Goal: Answer question/provide support

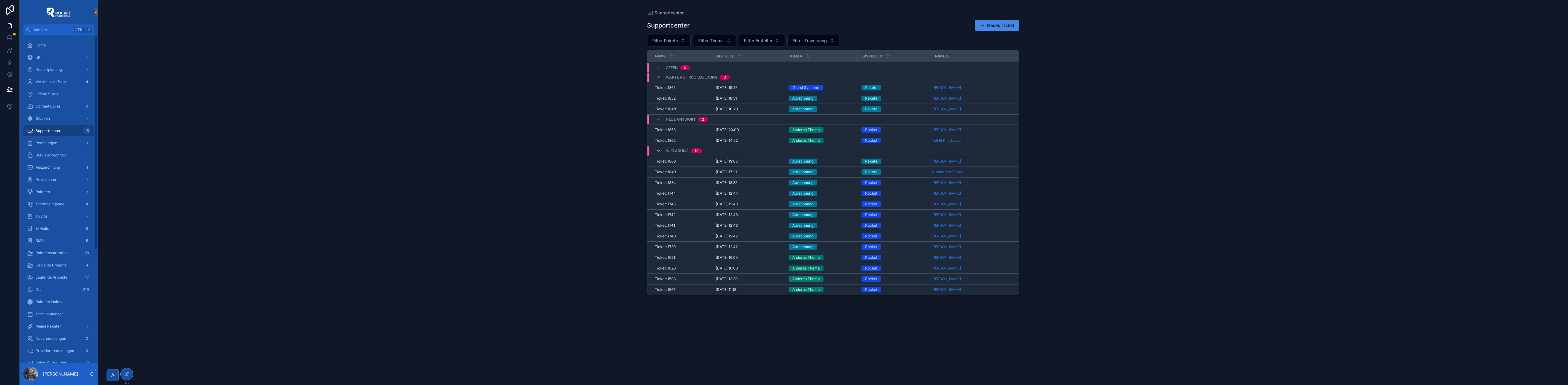
drag, startPoint x: 68, startPoint y: 130, endPoint x: 401, endPoint y: 146, distance: 333.4
click at [68, 130] on div "Supportcenter 18" at bounding box center [59, 131] width 64 height 10
click at [846, 173] on div "Abrechnung" at bounding box center [821, 172] width 66 height 5
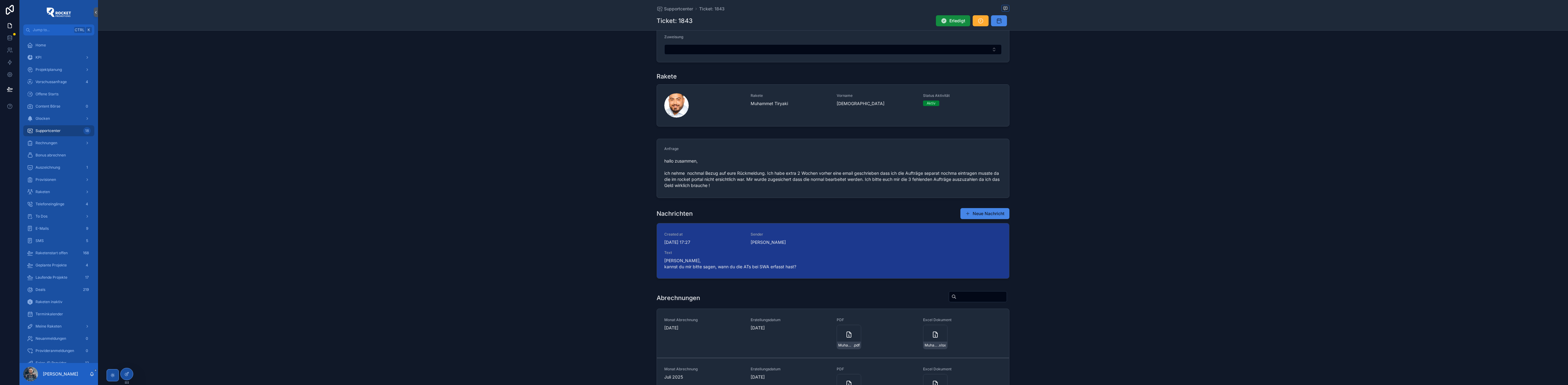
scroll to position [54, 0]
click at [783, 102] on span "Muhammet Tiryaki" at bounding box center [790, 104] width 79 height 6
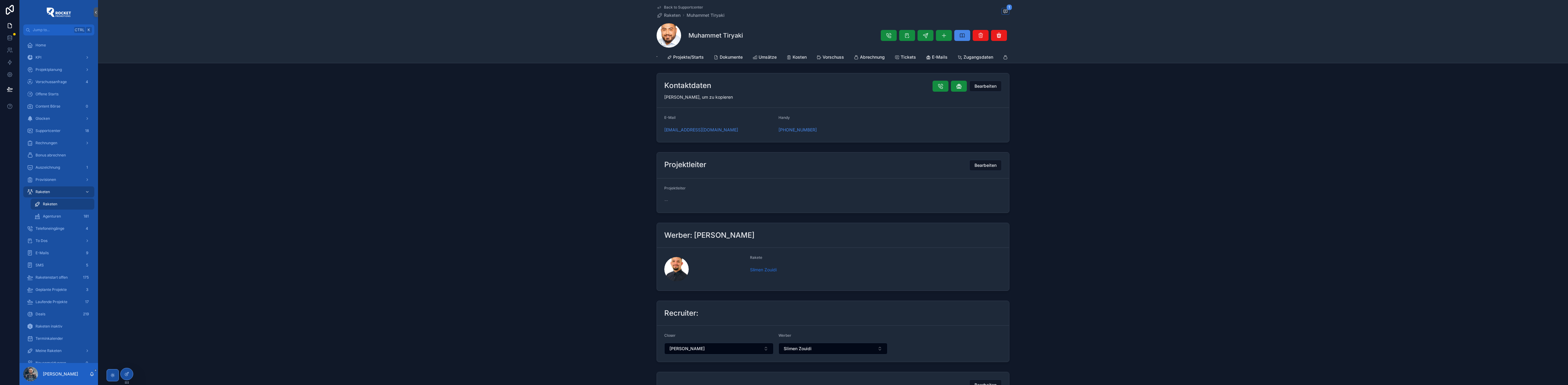
scroll to position [0, 152]
click at [895, 56] on span "Tickets" at bounding box center [903, 57] width 15 height 6
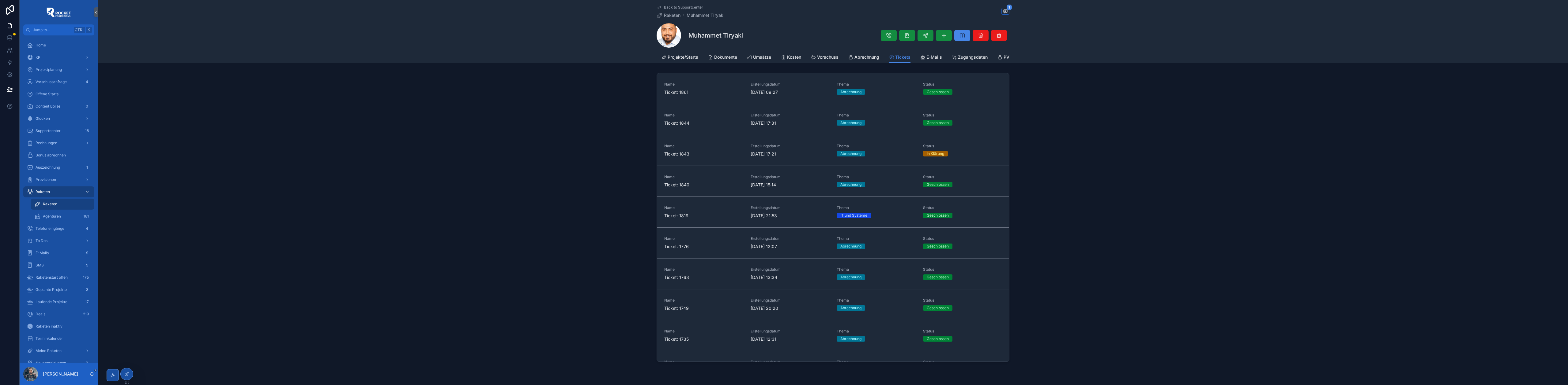
click at [805, 179] on span "Erstellungsdatum" at bounding box center [790, 177] width 79 height 5
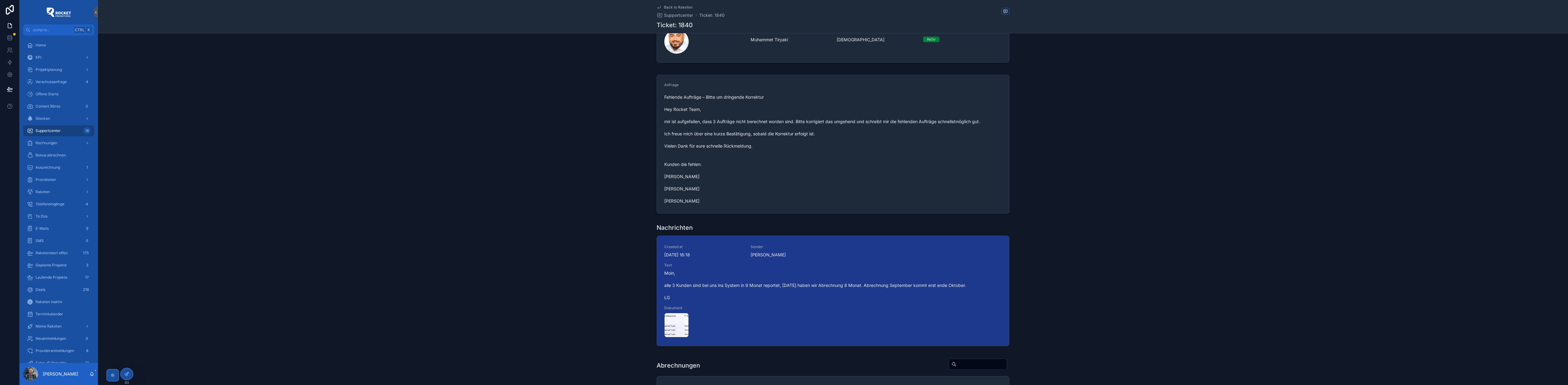
scroll to position [136, 0]
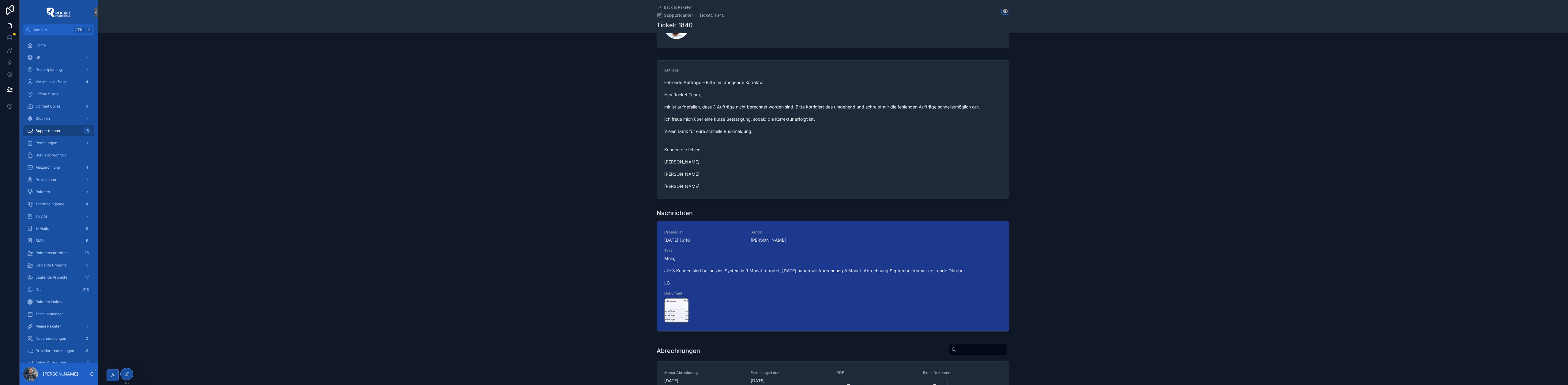
click at [672, 318] on div "Muhammet-Tiryaki .png" at bounding box center [676, 310] width 24 height 24
click at [675, 316] on div "Muhammet-Tiryaki .png" at bounding box center [676, 310] width 24 height 24
click at [675, 316] on div "Muhammet-Tiryaki .png" at bounding box center [676, 310] width 24 height 24
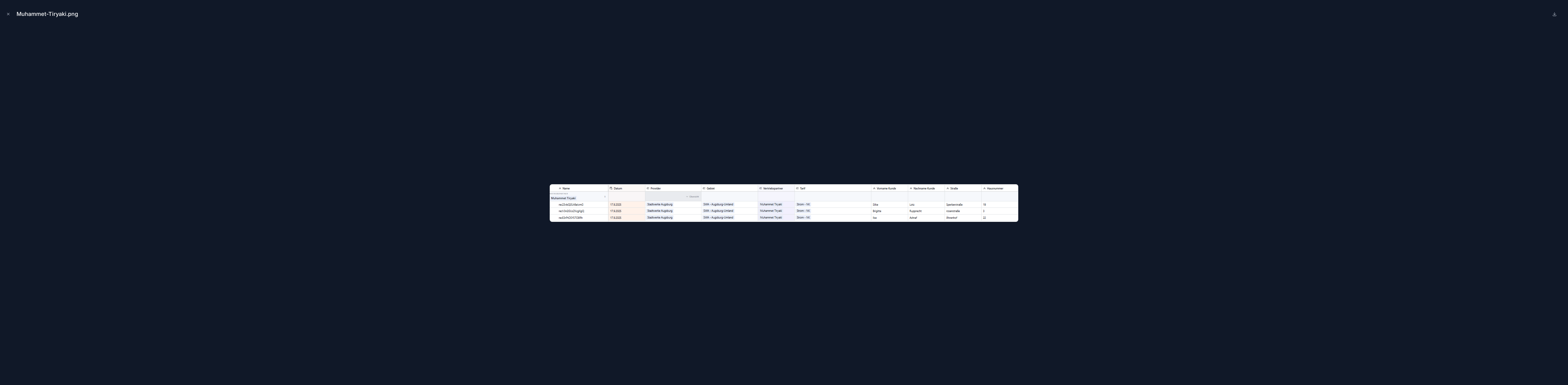
click at [760, 126] on div at bounding box center [784, 203] width 1558 height 355
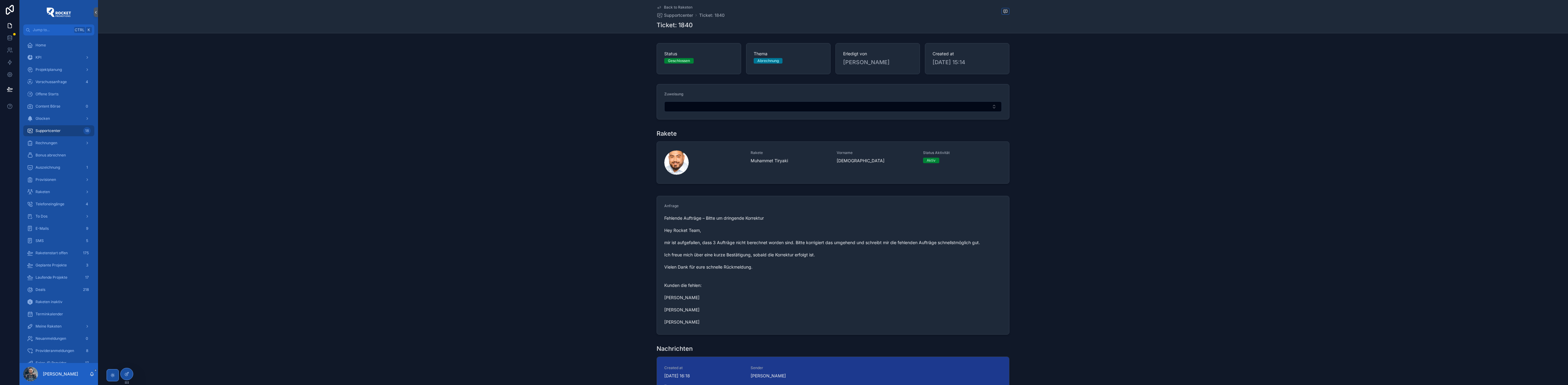
click at [0, 0] on icon "scrollable content" at bounding box center [0, 0] width 0 height 0
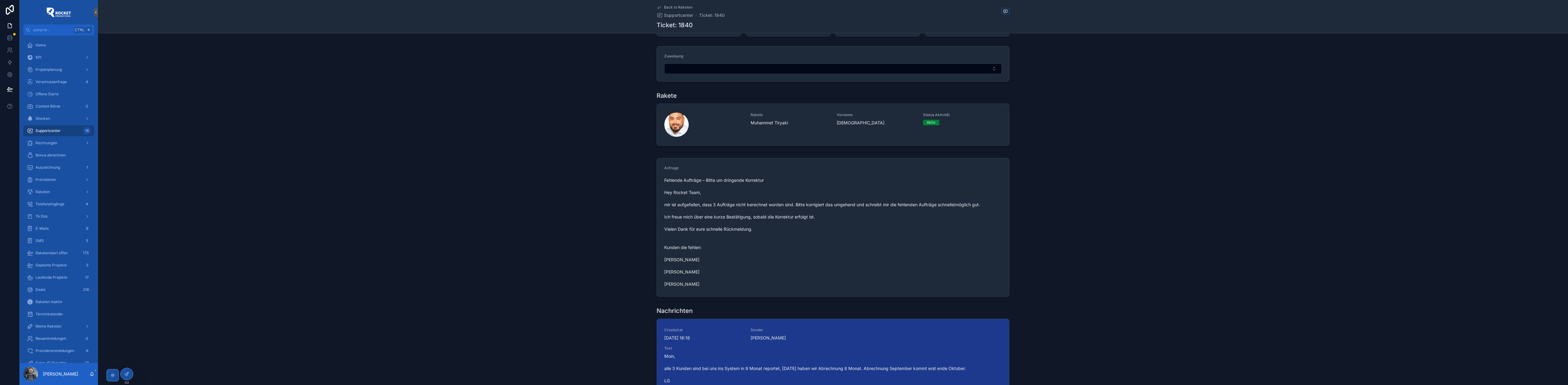
scroll to position [109, 0]
